Goal: Navigation & Orientation: Find specific page/section

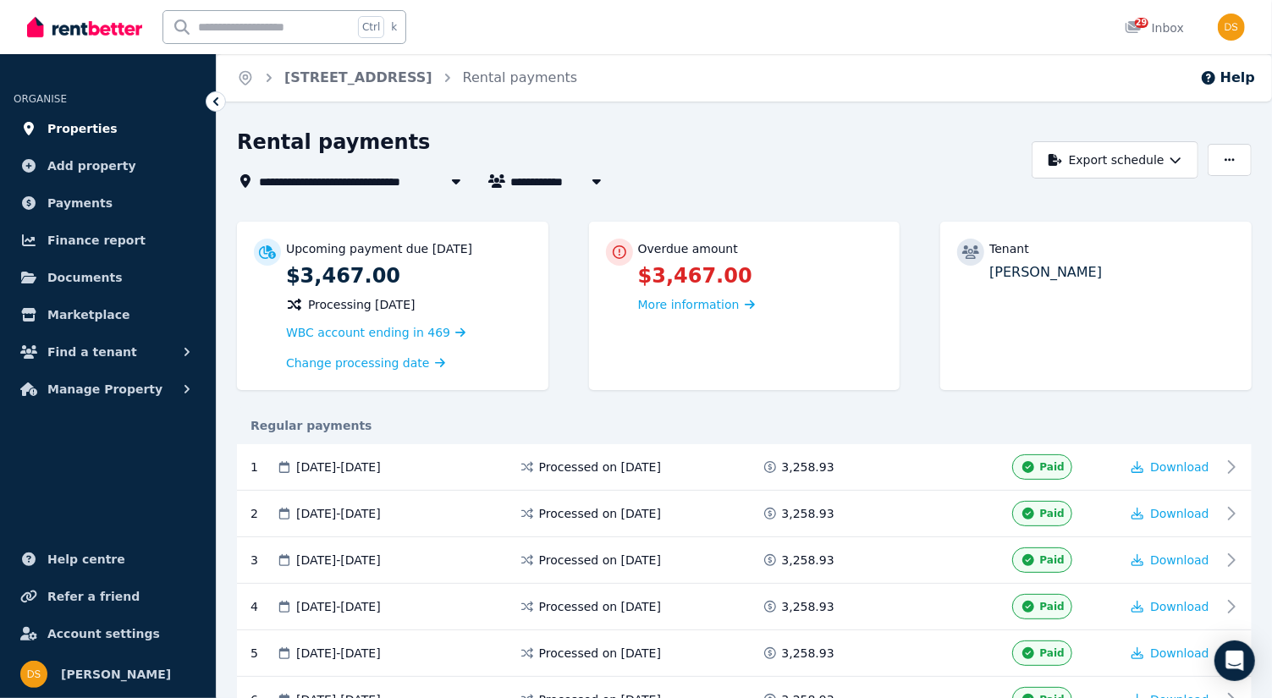
click at [96, 134] on span "Properties" at bounding box center [82, 128] width 70 height 20
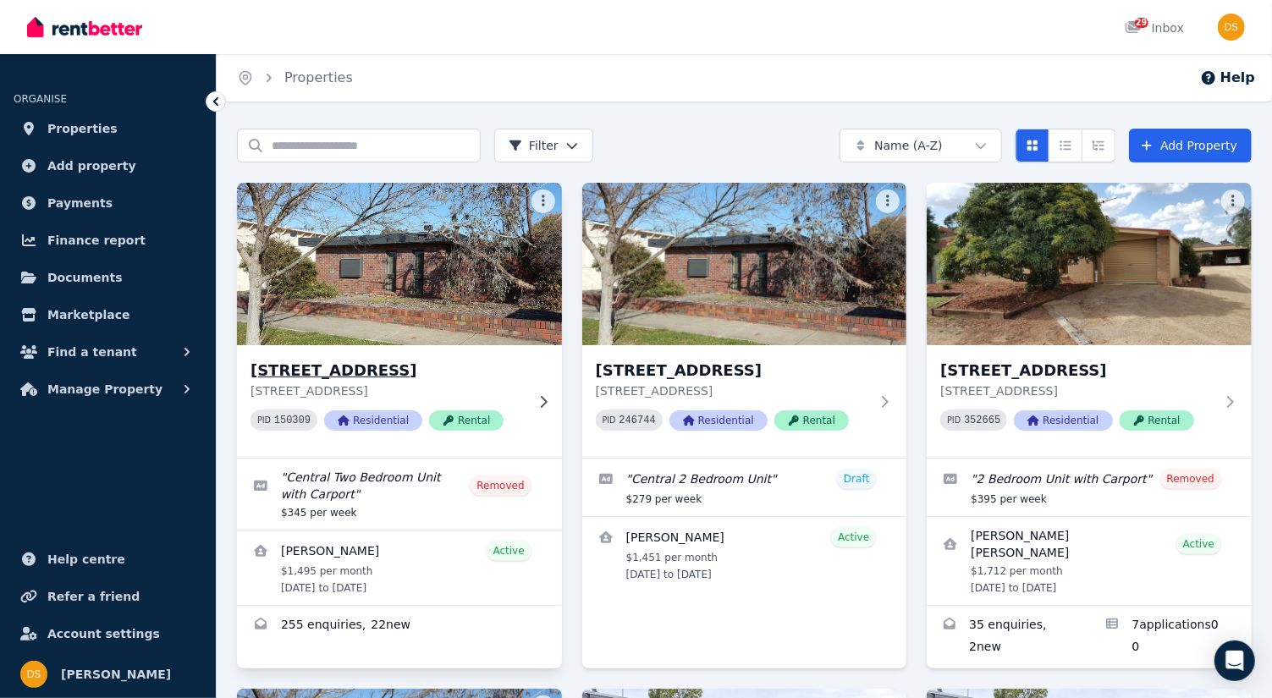
click at [328, 252] on img at bounding box center [399, 264] width 341 height 171
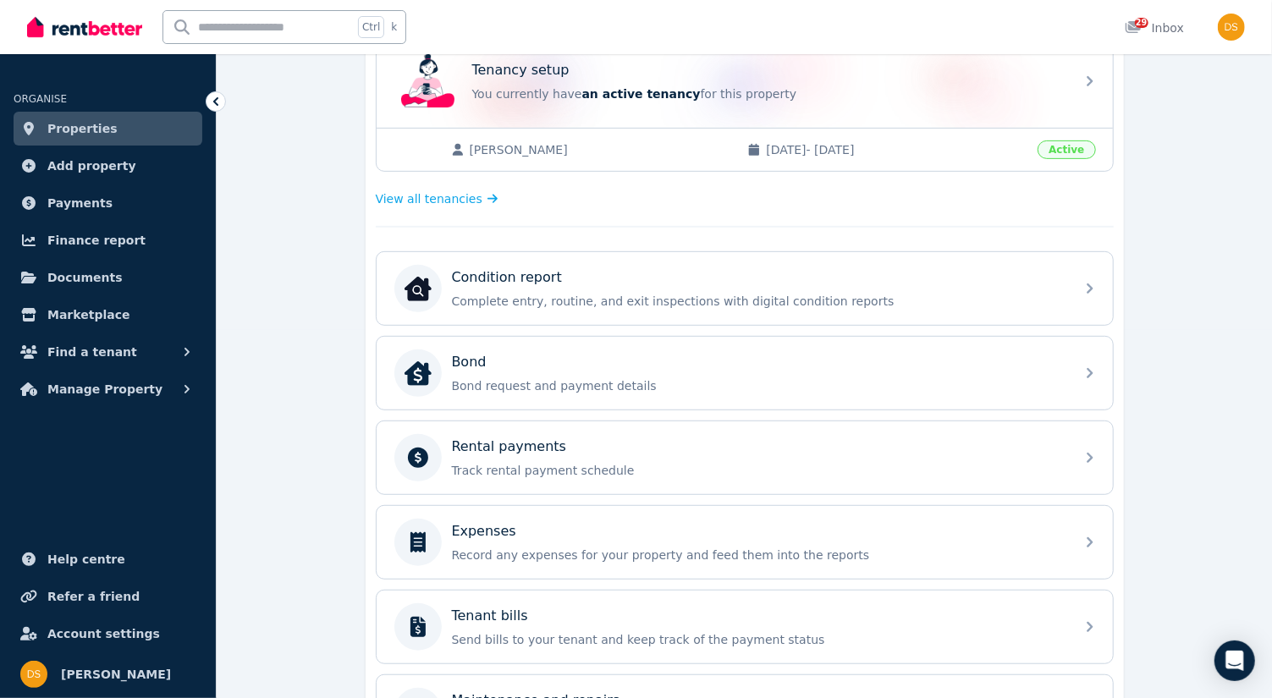
scroll to position [369, 0]
click at [1099, 452] on icon at bounding box center [1098, 457] width 6 height 10
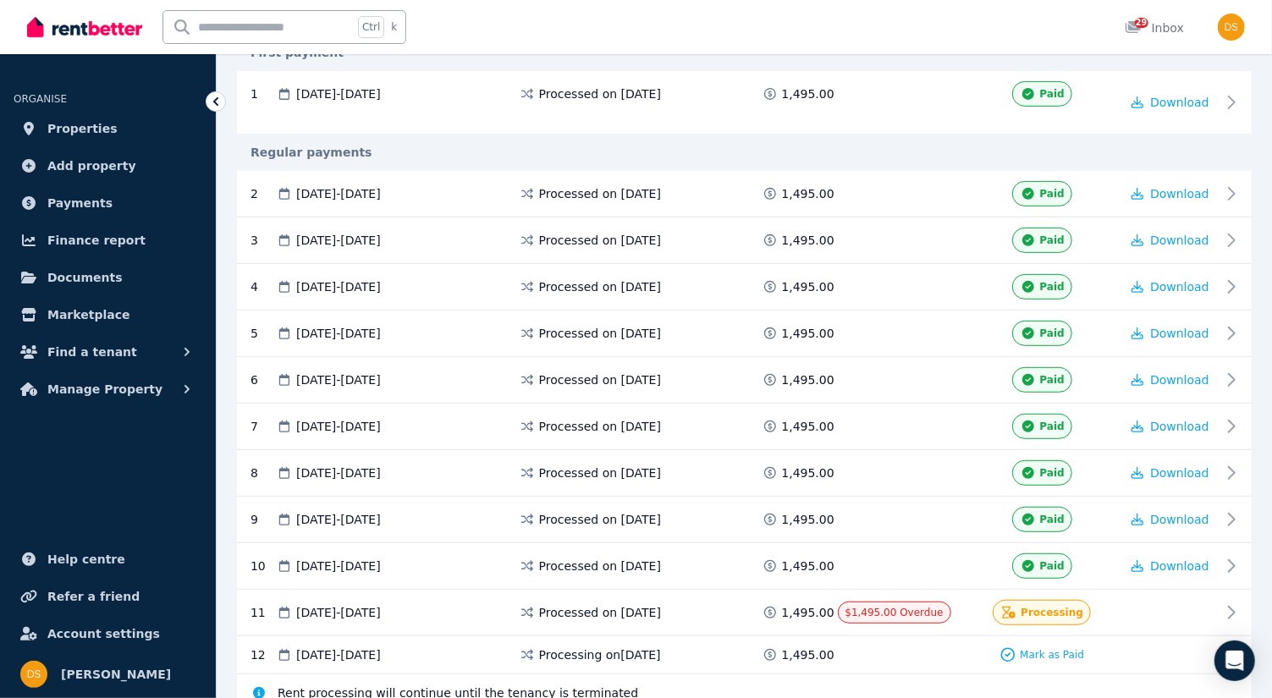
scroll to position [433, 0]
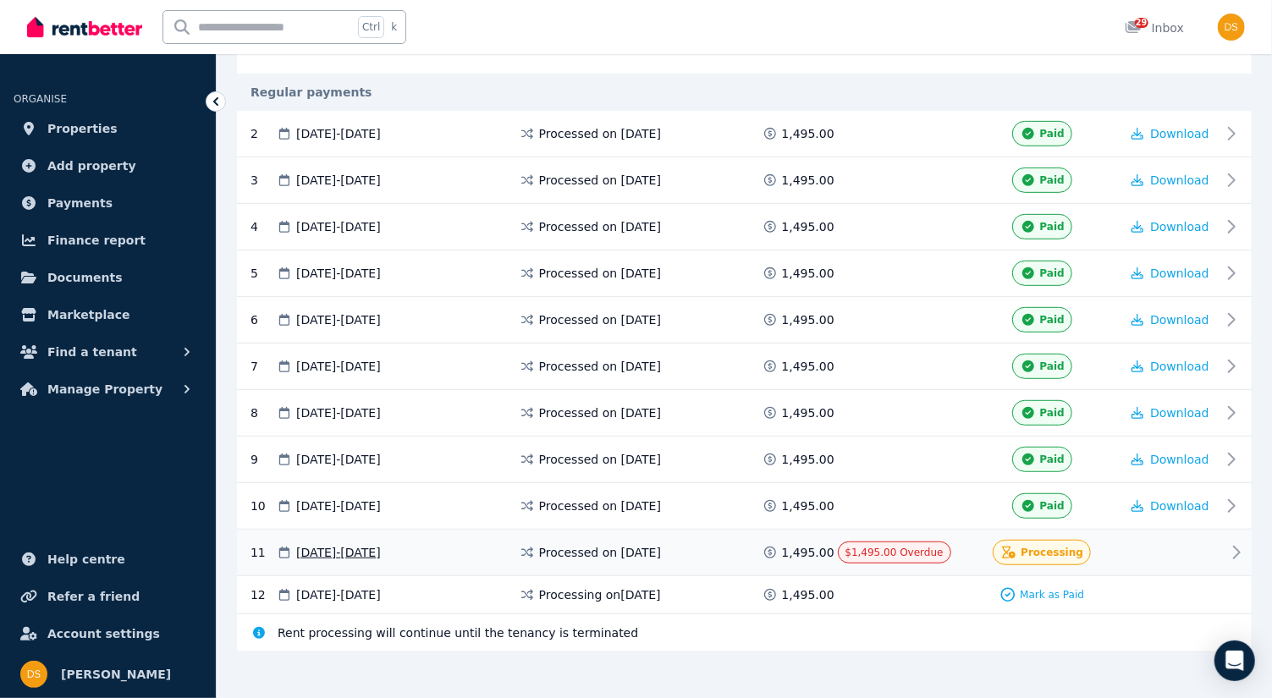
click at [1044, 549] on div "Processing" at bounding box center [1042, 552] width 98 height 25
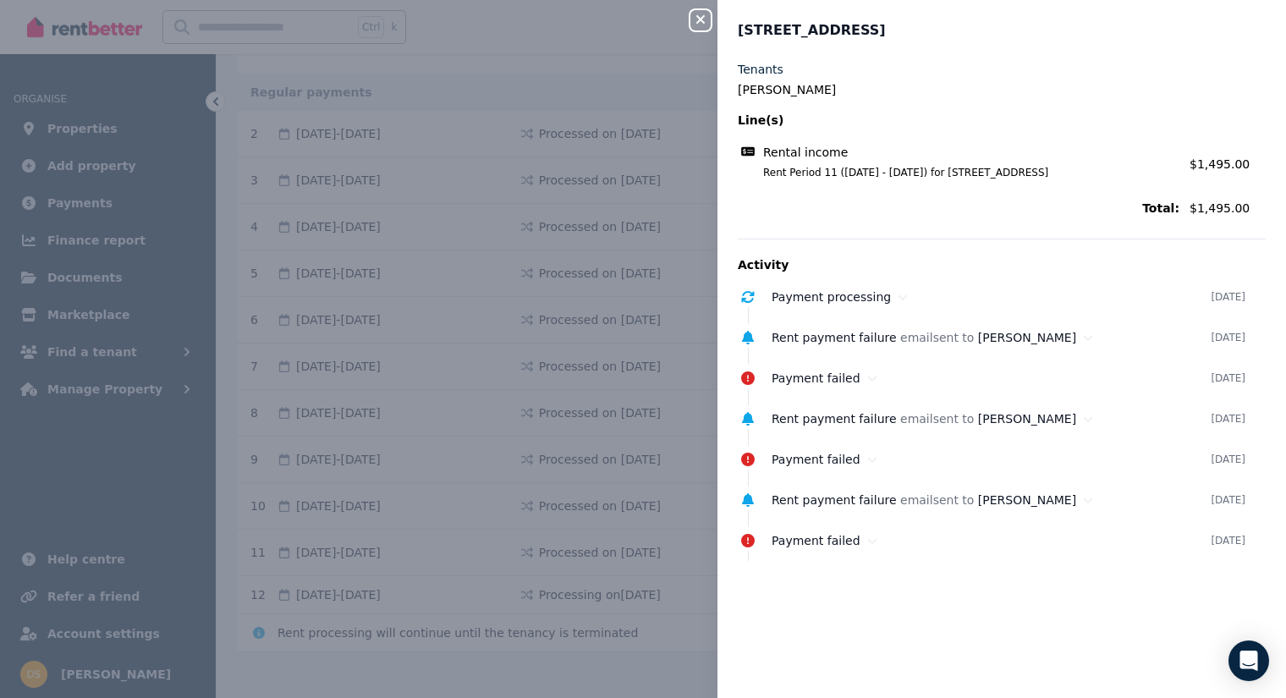
click at [699, 14] on icon "button" at bounding box center [701, 20] width 20 height 14
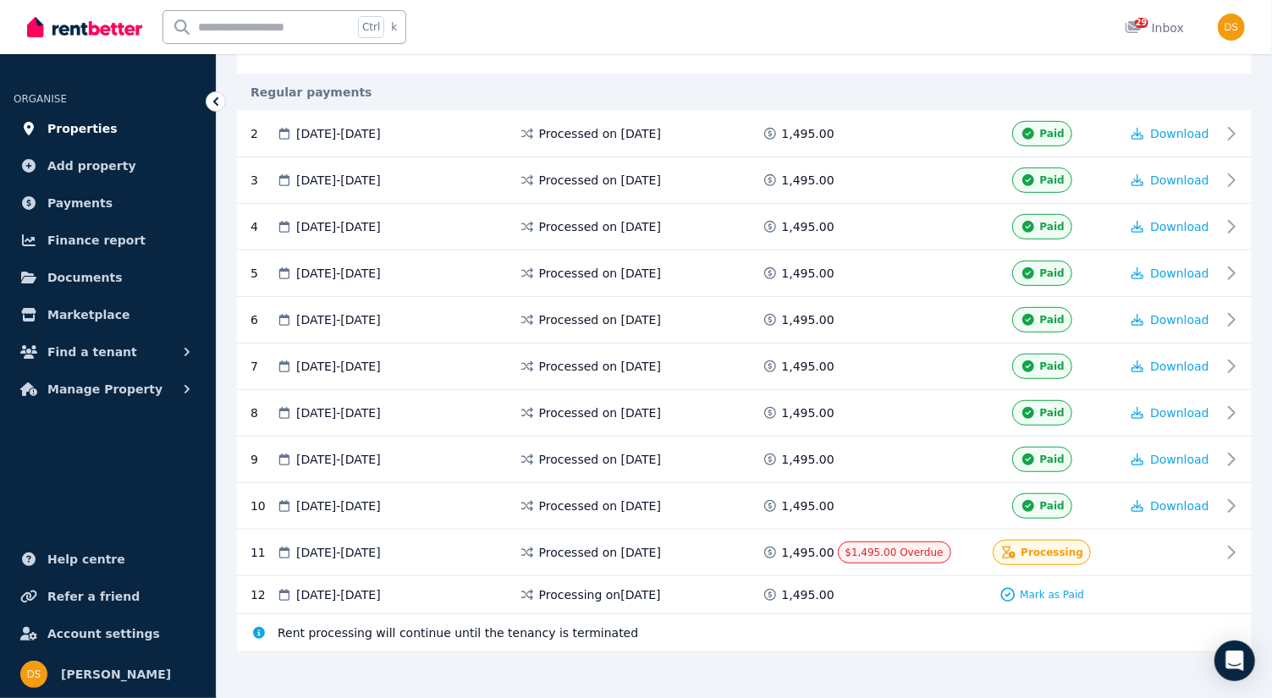
click at [96, 130] on span "Properties" at bounding box center [82, 128] width 70 height 20
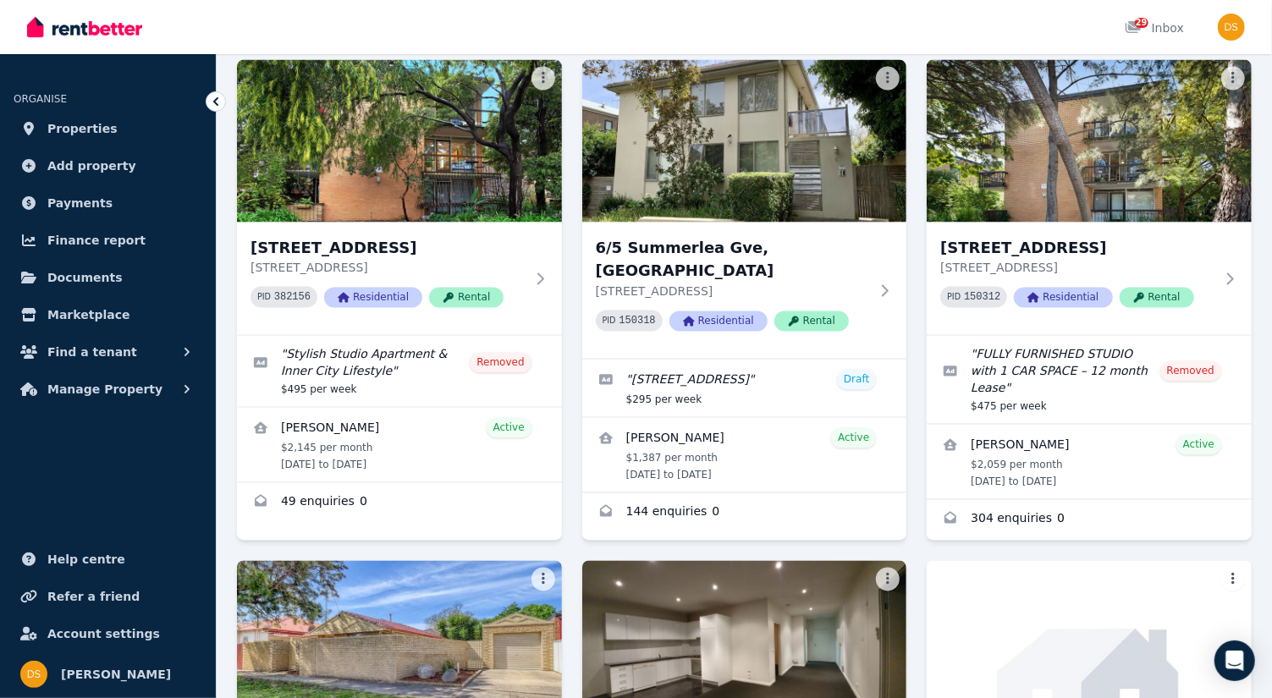
scroll to position [1964, 0]
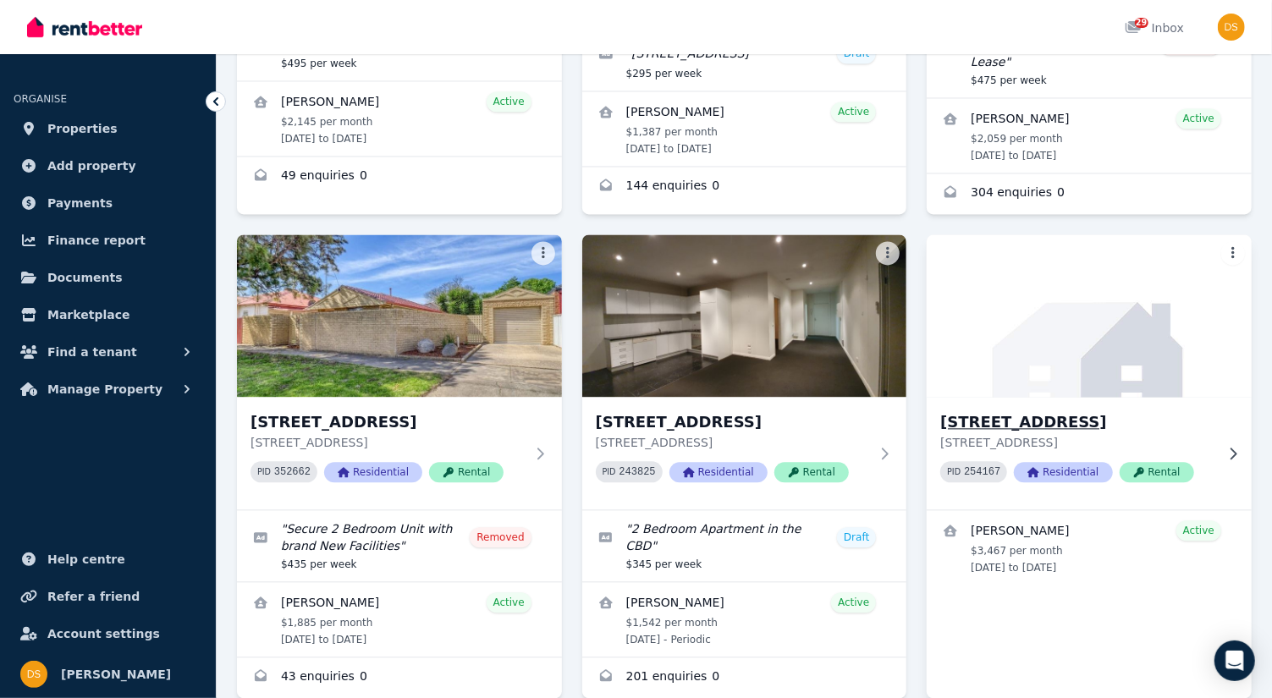
click at [1151, 269] on img at bounding box center [1089, 315] width 341 height 171
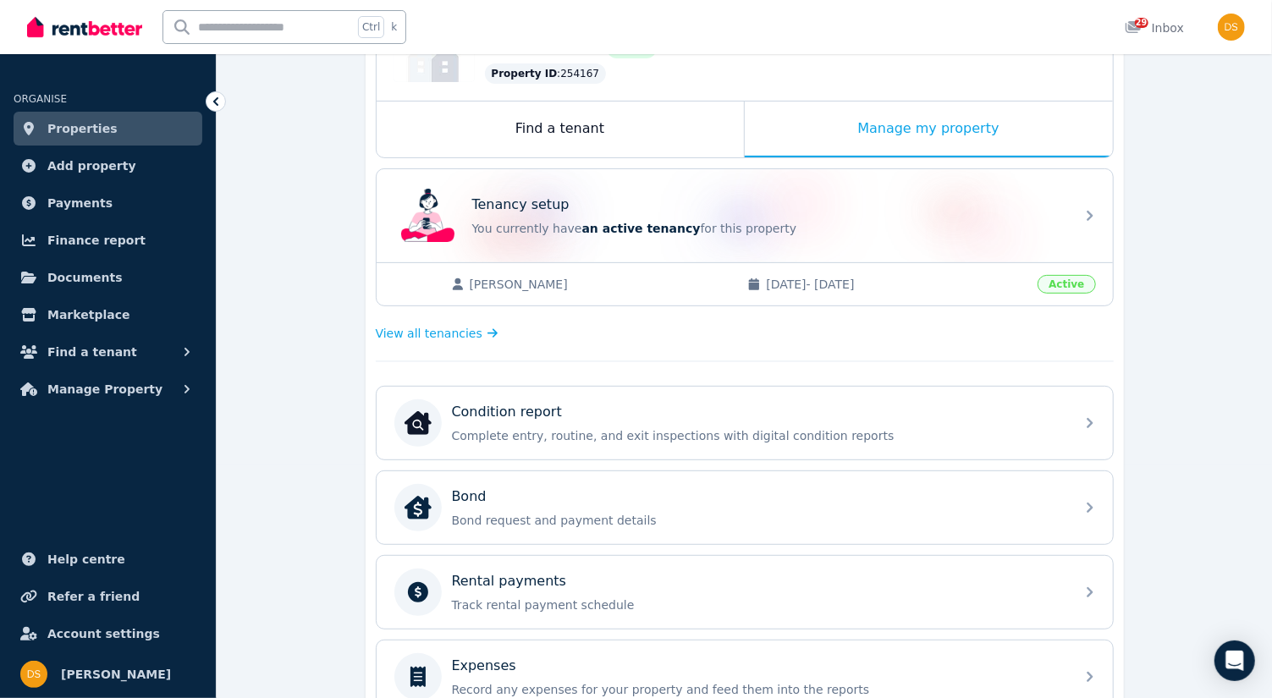
scroll to position [260, 0]
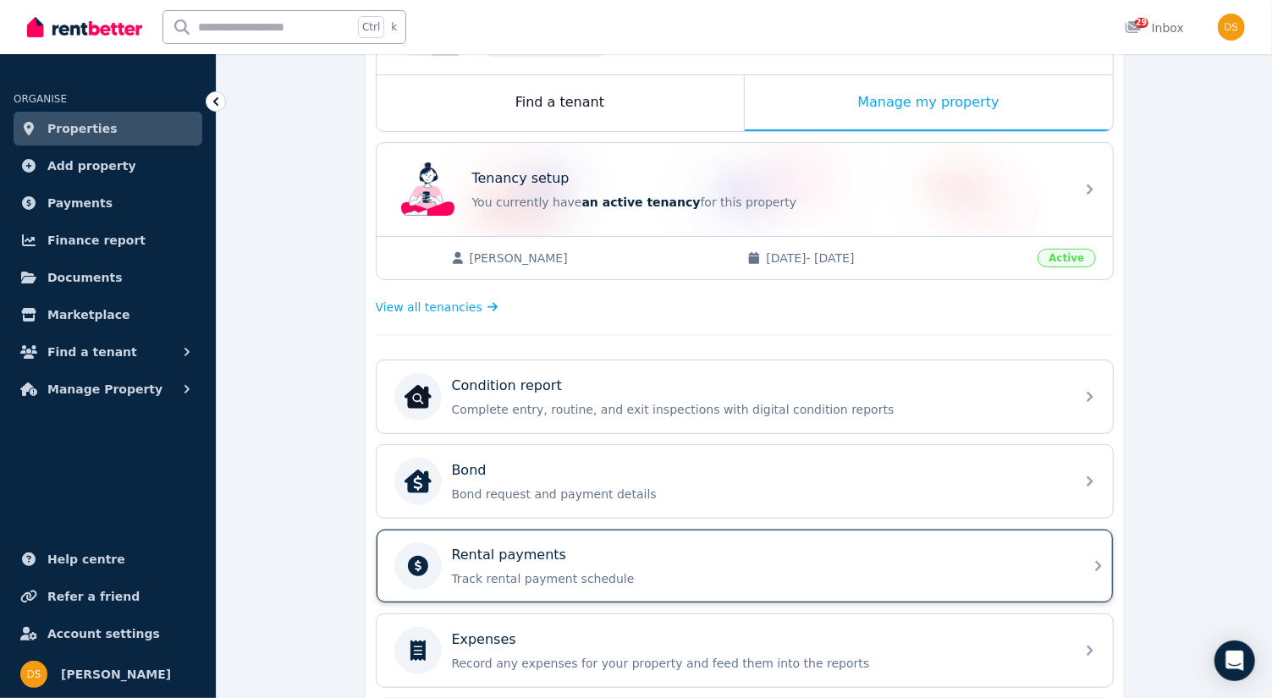
click at [1099, 561] on icon at bounding box center [1098, 566] width 6 height 10
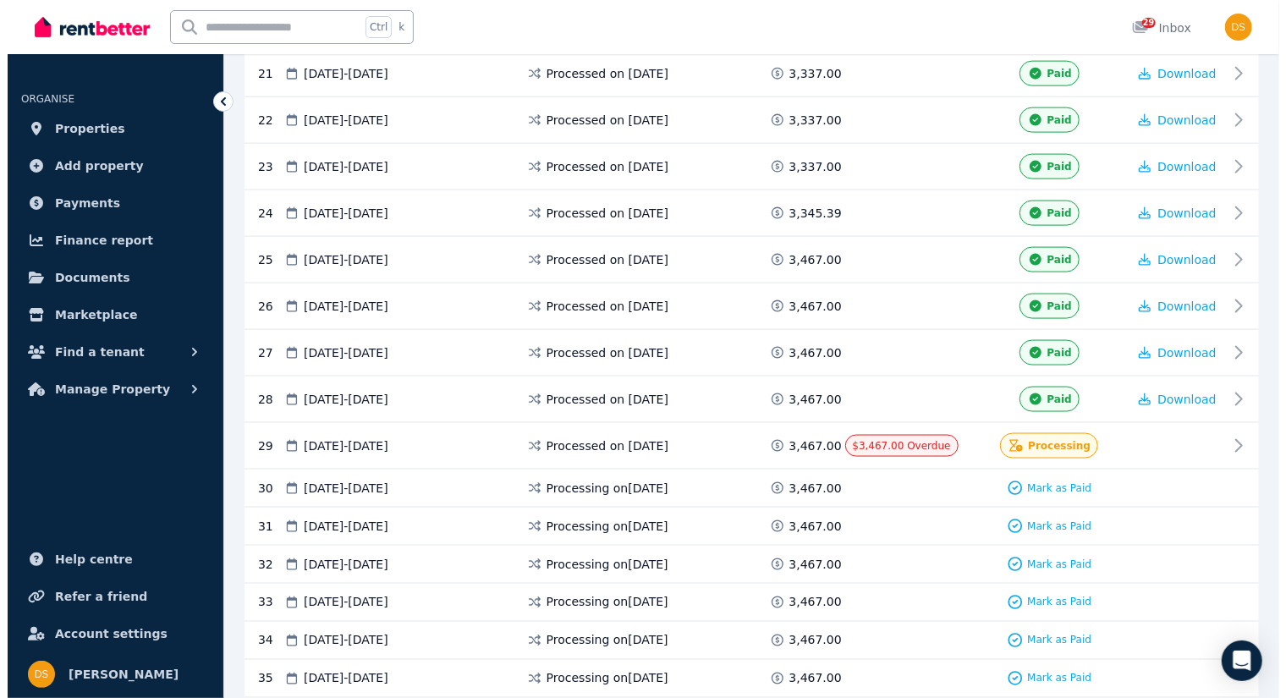
scroll to position [1320, 0]
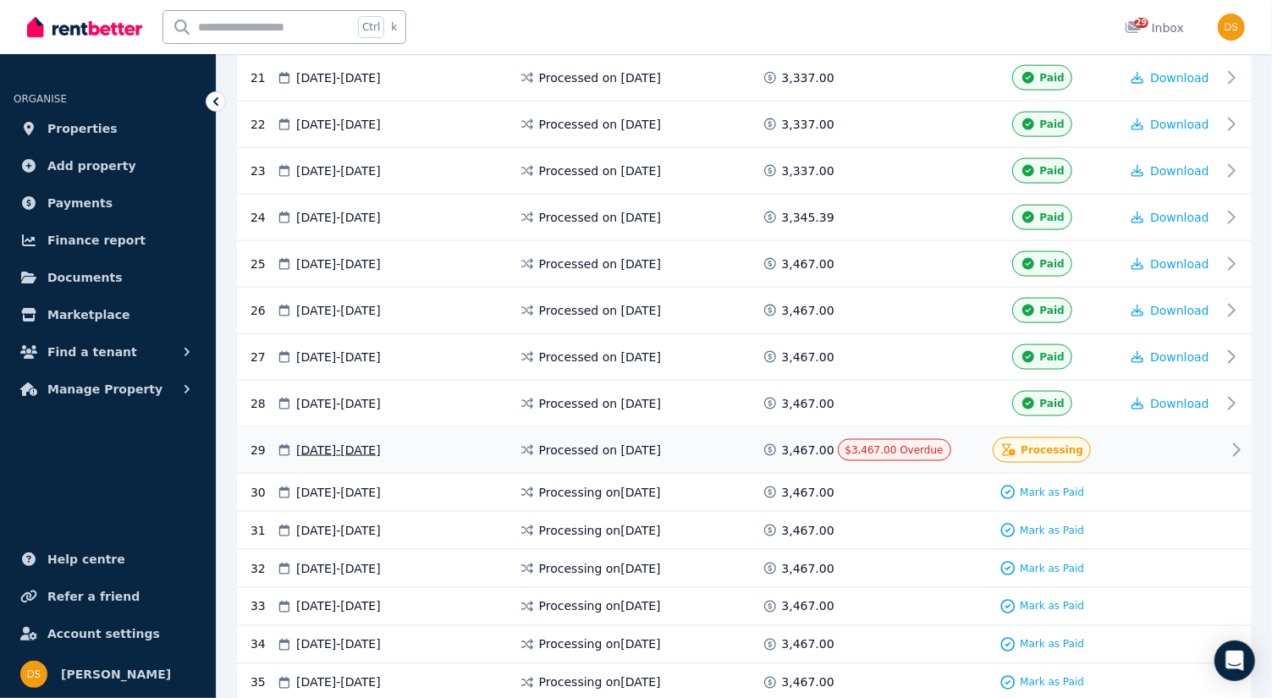
click at [1048, 443] on span "Processing" at bounding box center [1052, 450] width 63 height 14
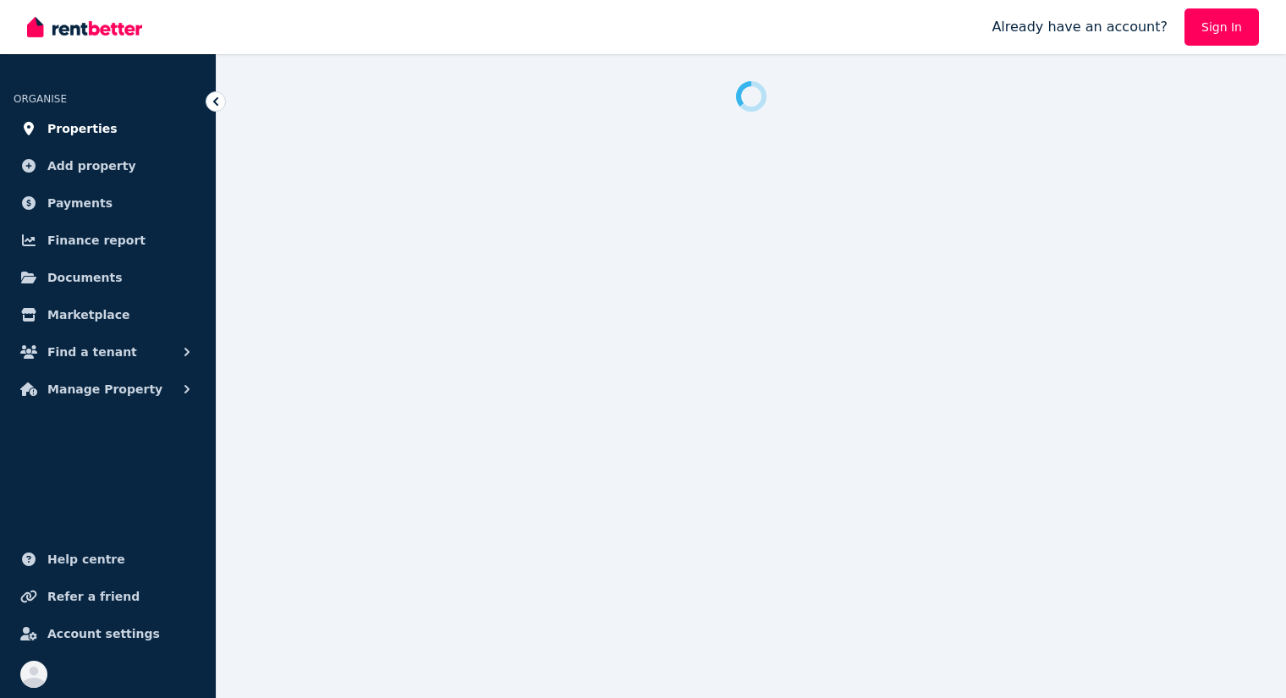
click at [96, 124] on span "Properties" at bounding box center [82, 128] width 70 height 20
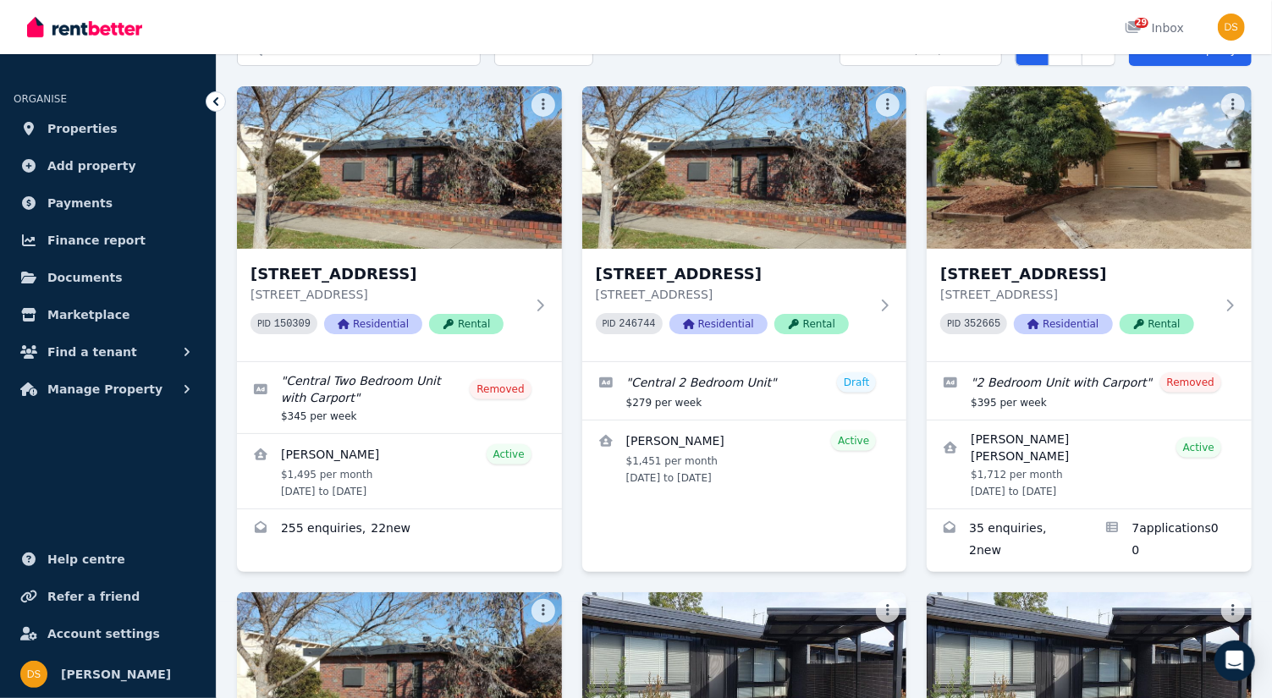
scroll to position [97, 0]
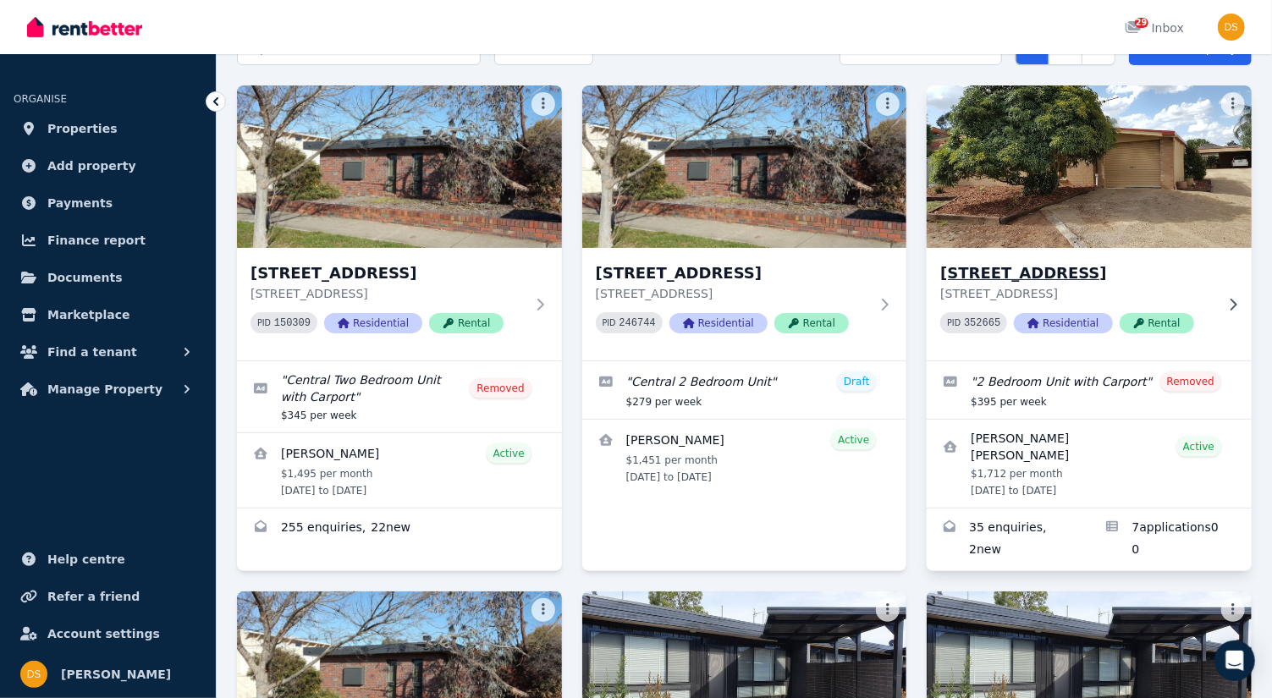
click at [1143, 190] on img at bounding box center [1089, 166] width 341 height 171
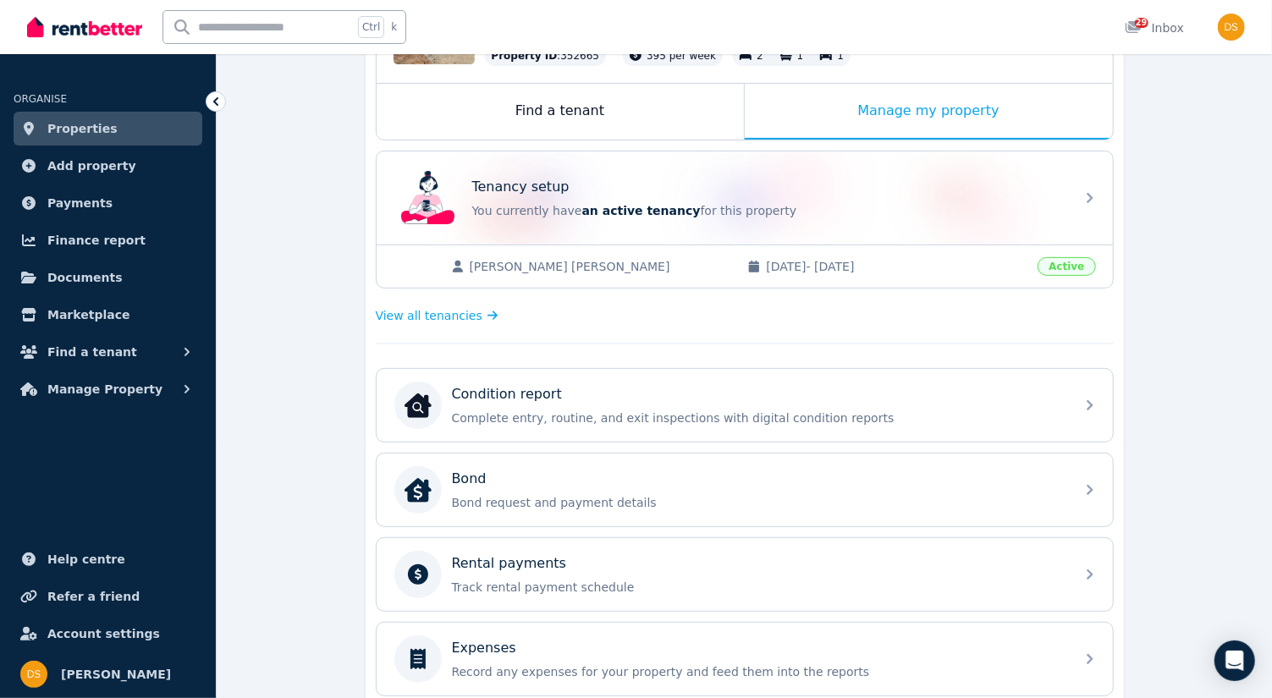
scroll to position [294, 0]
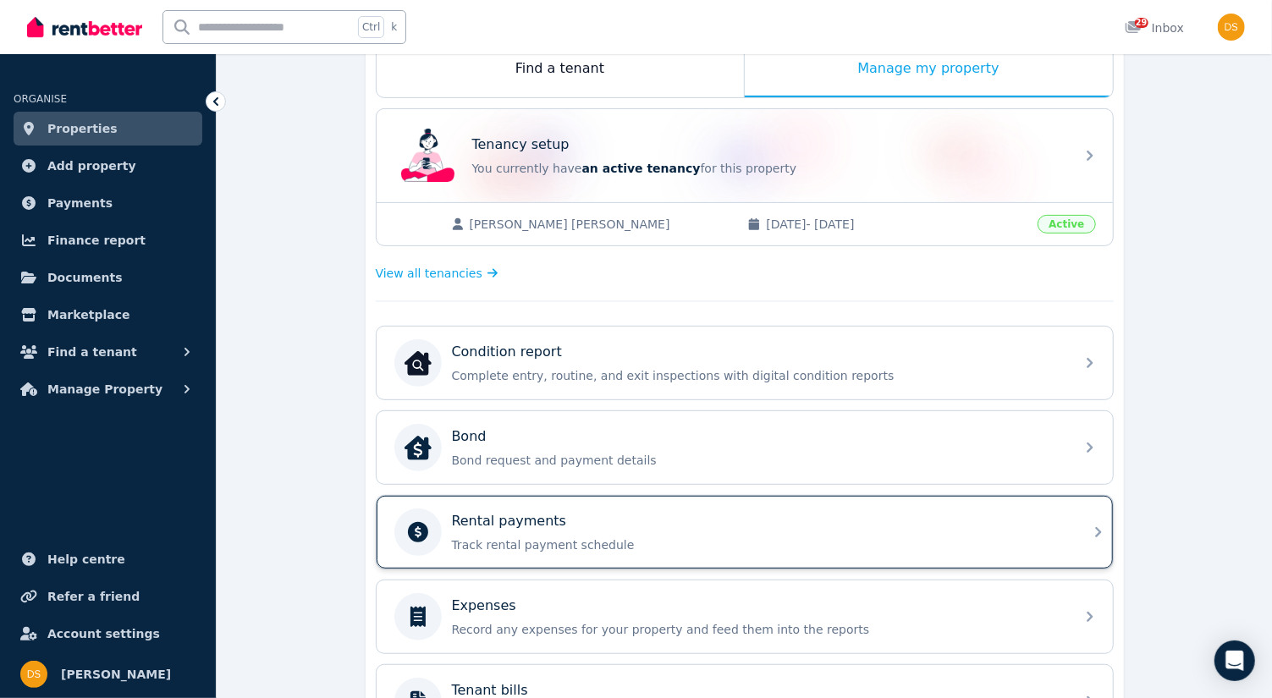
click at [1090, 523] on icon at bounding box center [1098, 532] width 20 height 20
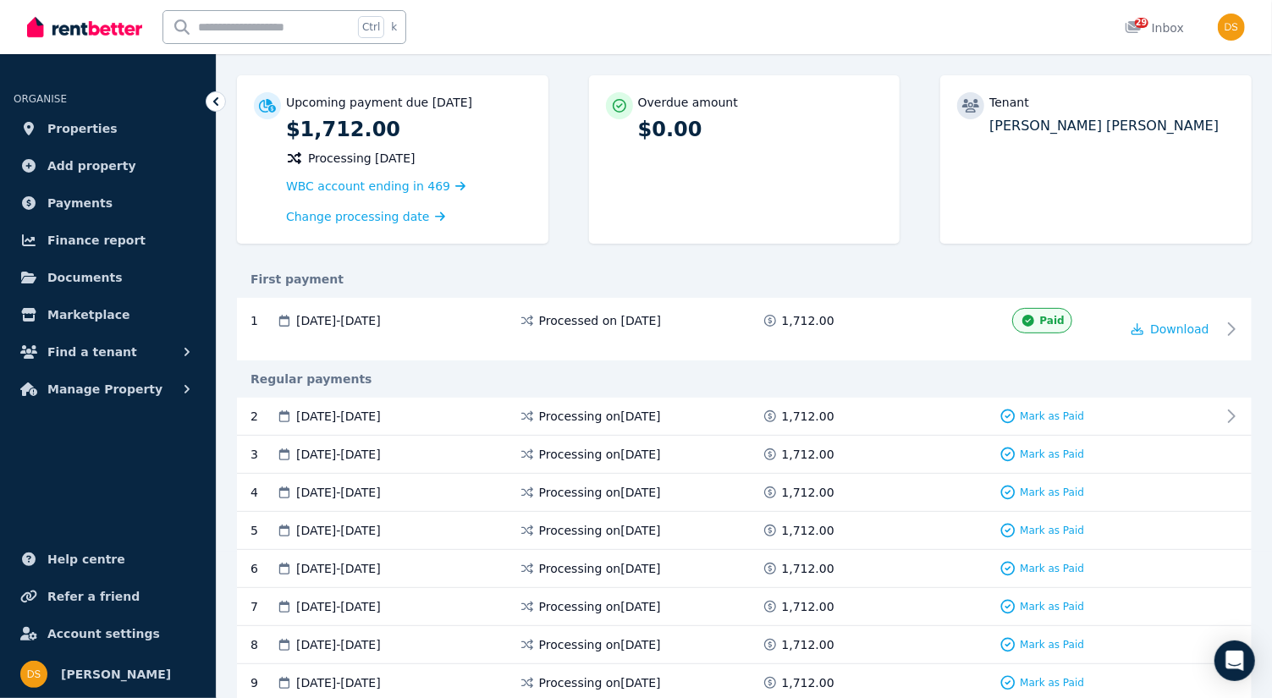
scroll to position [167, 0]
